Goal: Task Accomplishment & Management: Use online tool/utility

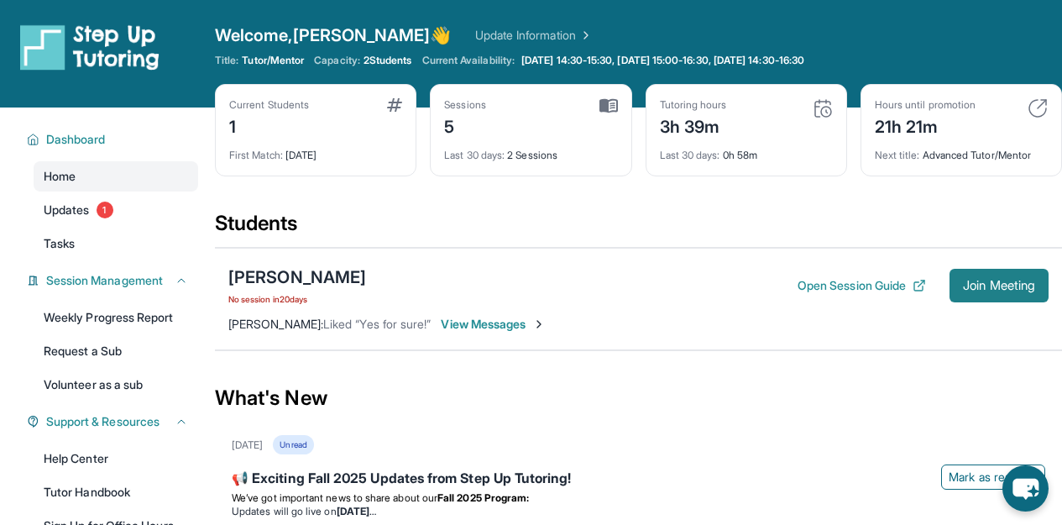
click at [983, 284] on span "Join Meeting" at bounding box center [999, 285] width 72 height 10
click at [990, 295] on button "Join Meeting" at bounding box center [998, 286] width 99 height 34
click at [987, 298] on button "Join Meeting" at bounding box center [998, 286] width 99 height 34
